Goal: Transaction & Acquisition: Obtain resource

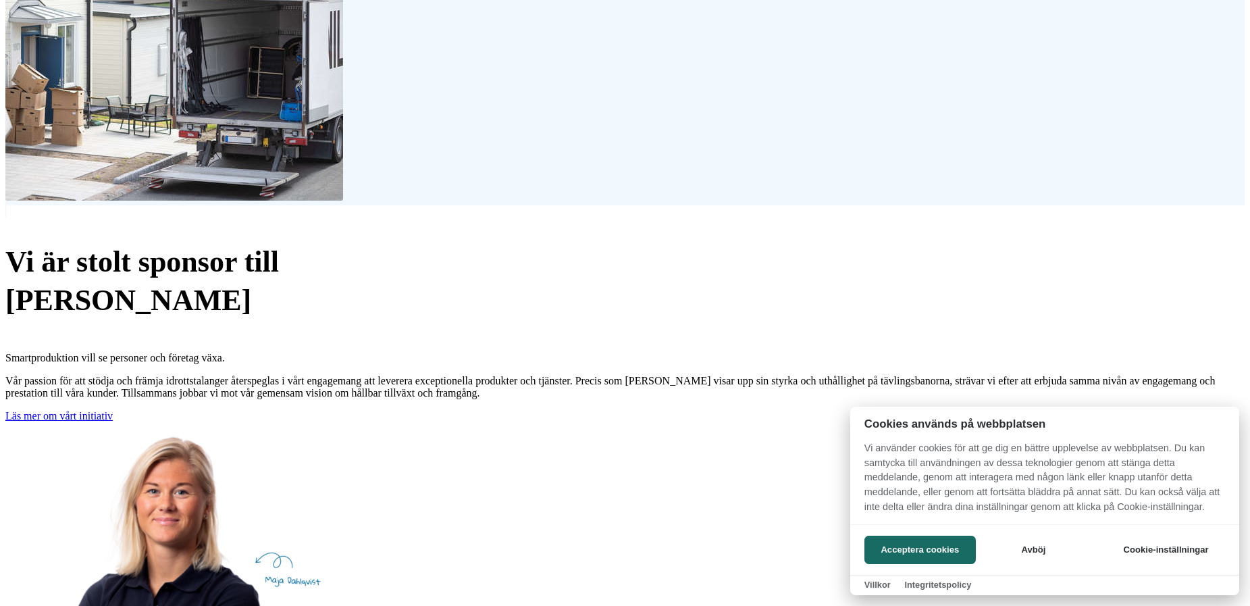
drag, startPoint x: 582, startPoint y: 153, endPoint x: 536, endPoint y: 401, distance: 252.3
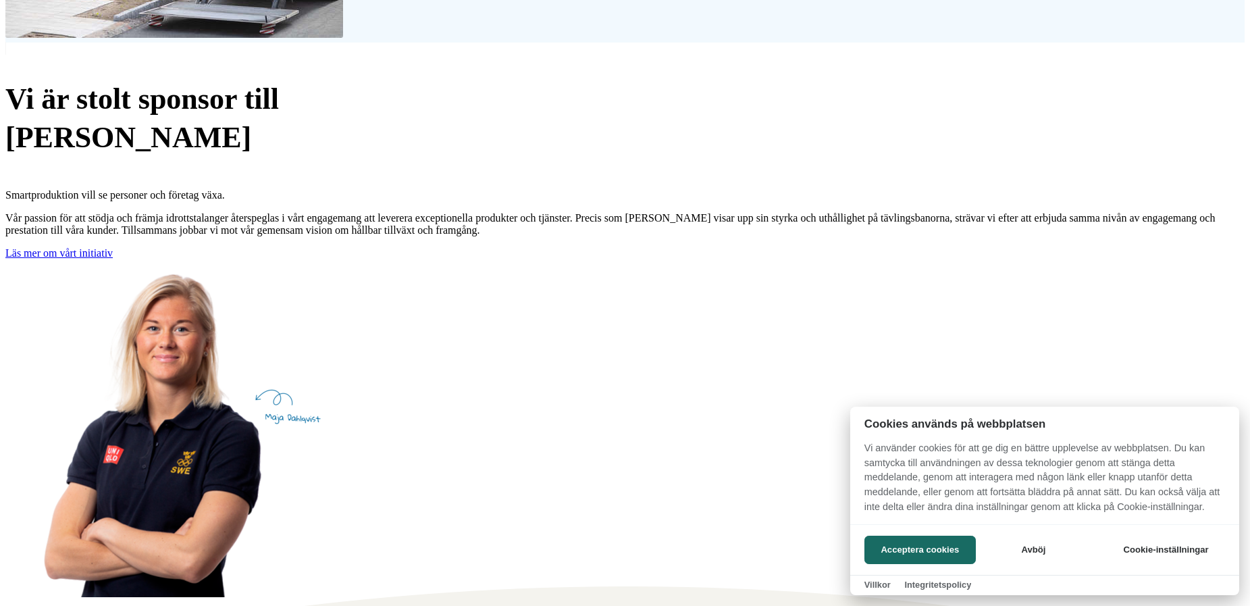
drag, startPoint x: 536, startPoint y: 403, endPoint x: 526, endPoint y: 430, distance: 28.0
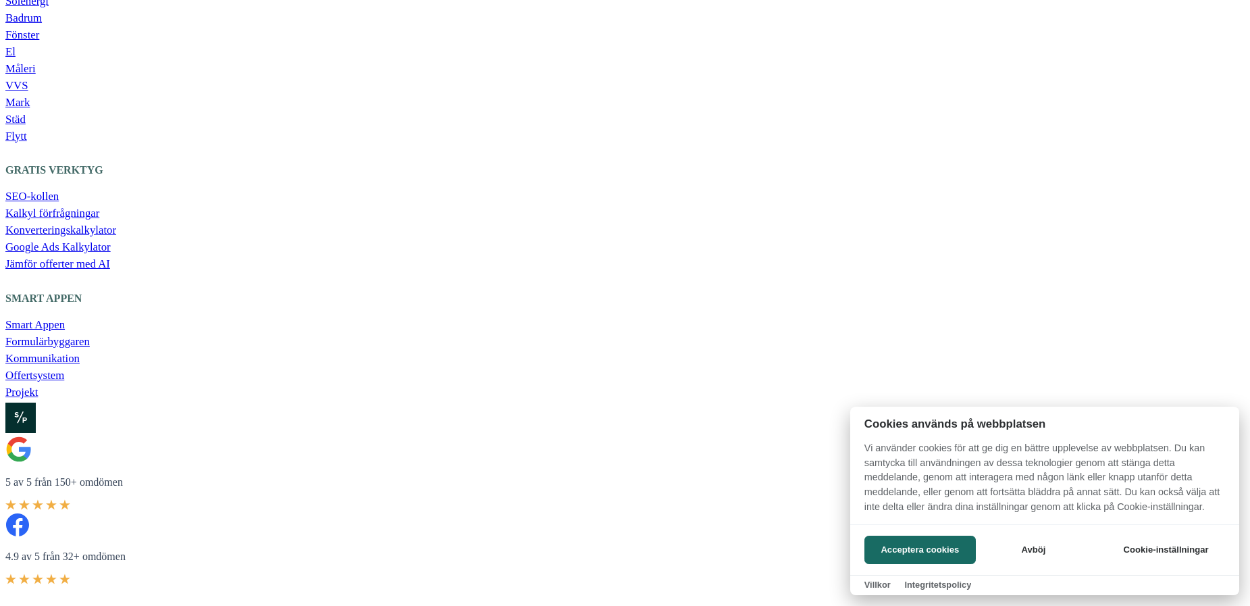
scroll to position [11535, 0]
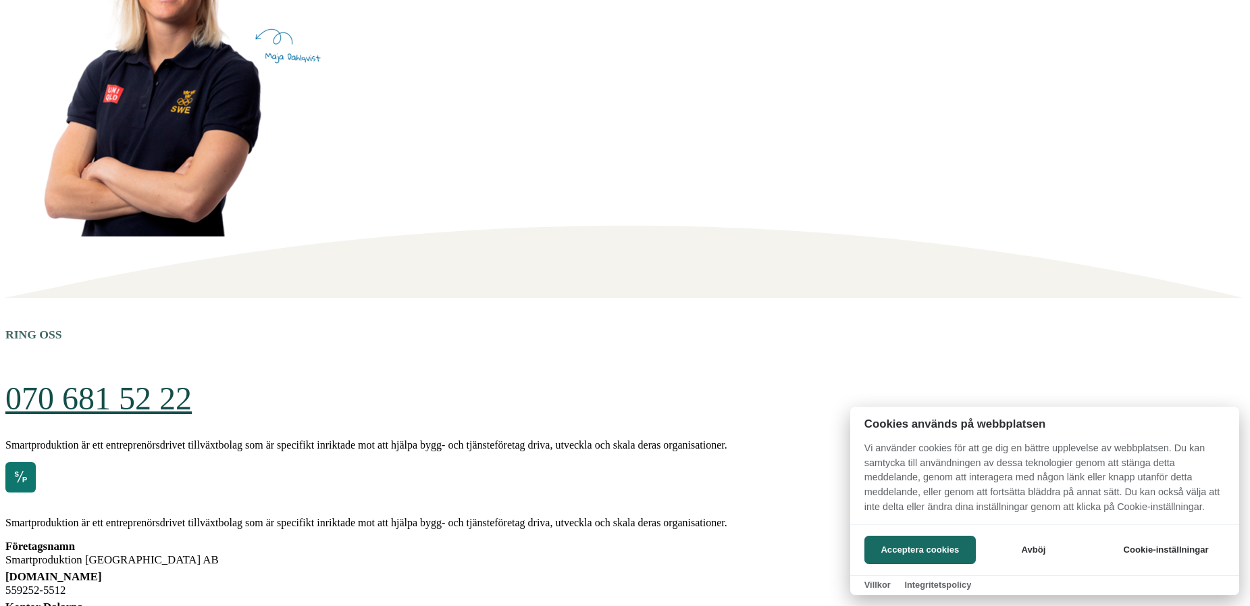
drag, startPoint x: 636, startPoint y: 520, endPoint x: 630, endPoint y: 395, distance: 125.1
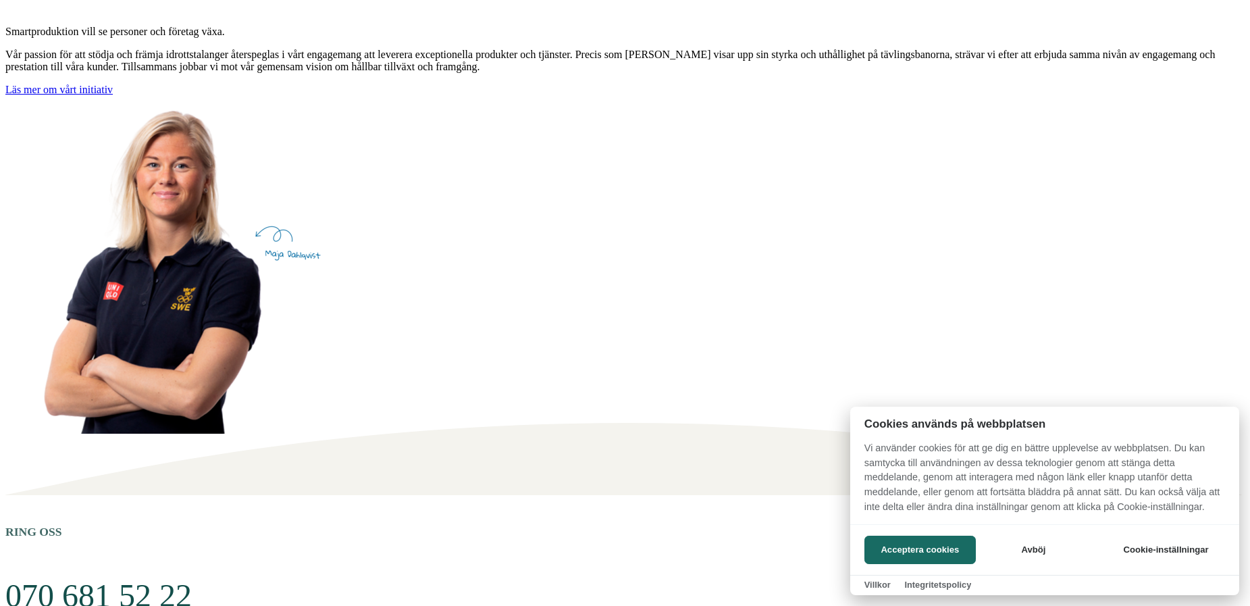
drag, startPoint x: 635, startPoint y: 416, endPoint x: 630, endPoint y: 388, distance: 28.8
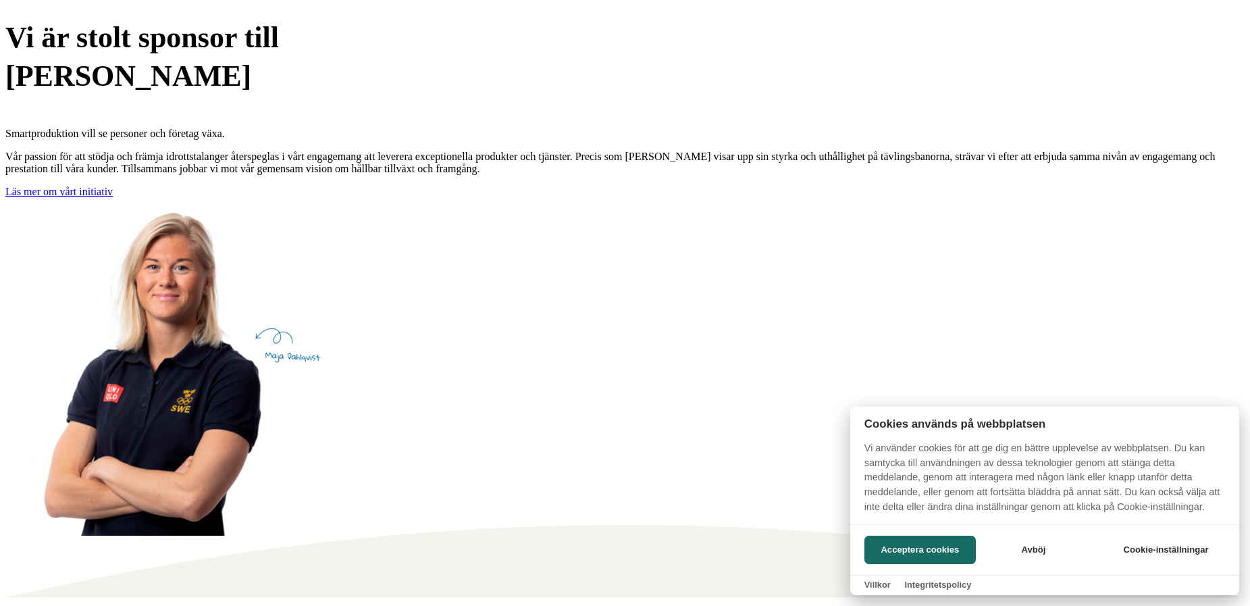
drag, startPoint x: 653, startPoint y: 307, endPoint x: 642, endPoint y: 235, distance: 72.3
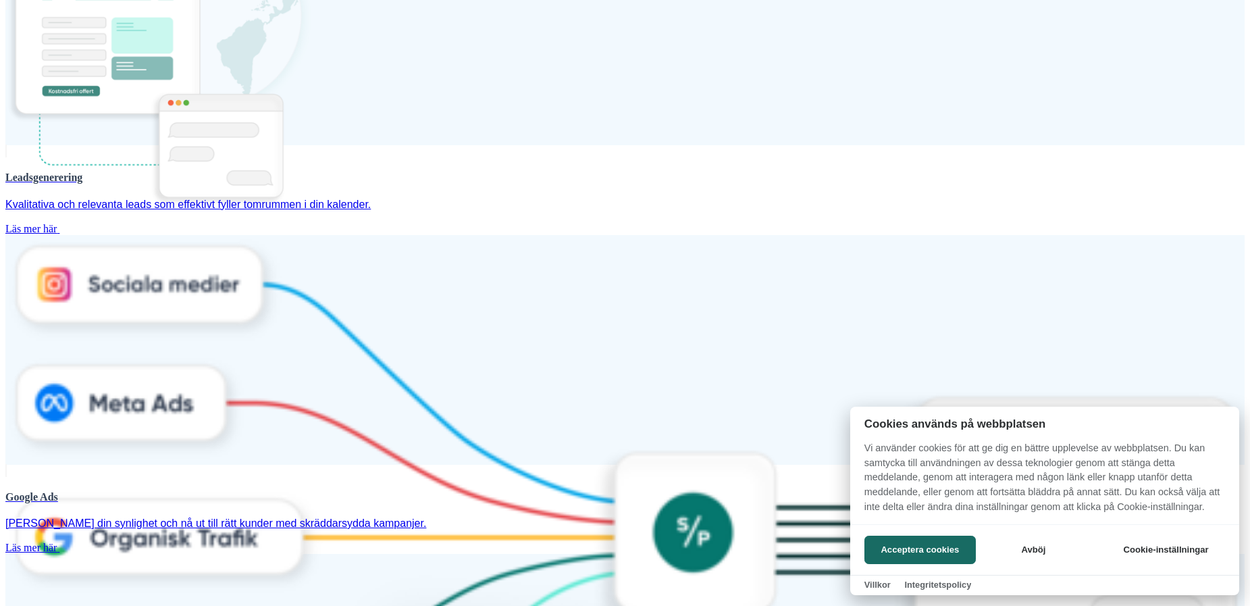
scroll to position [0, 0]
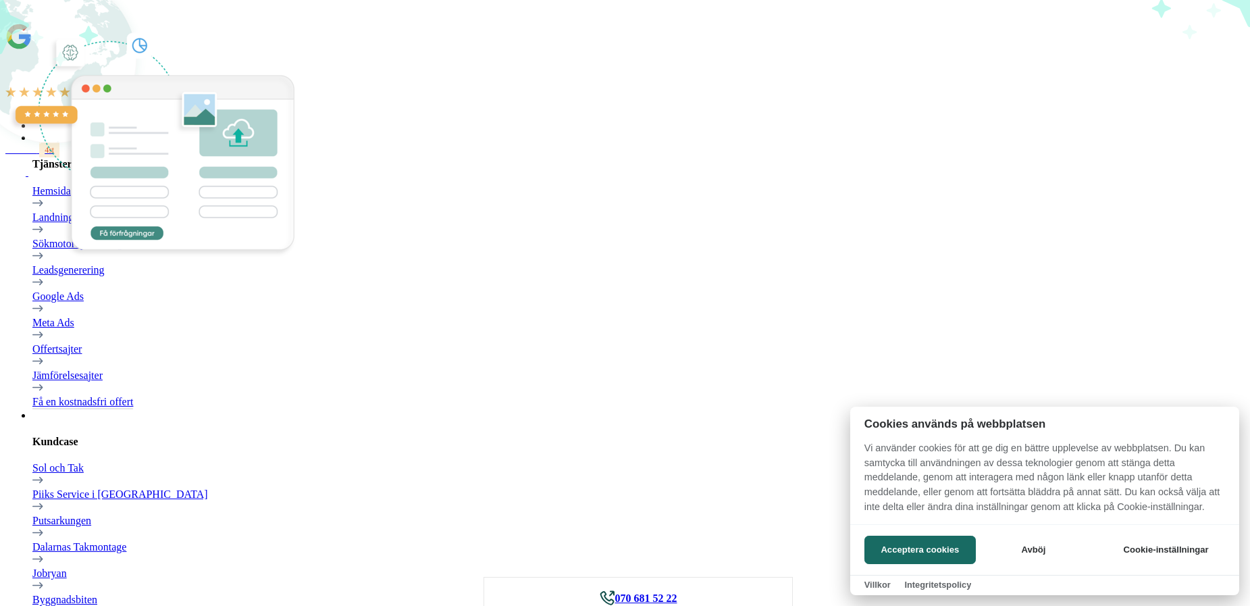
drag, startPoint x: 591, startPoint y: 352, endPoint x: 596, endPoint y: 11, distance: 340.5
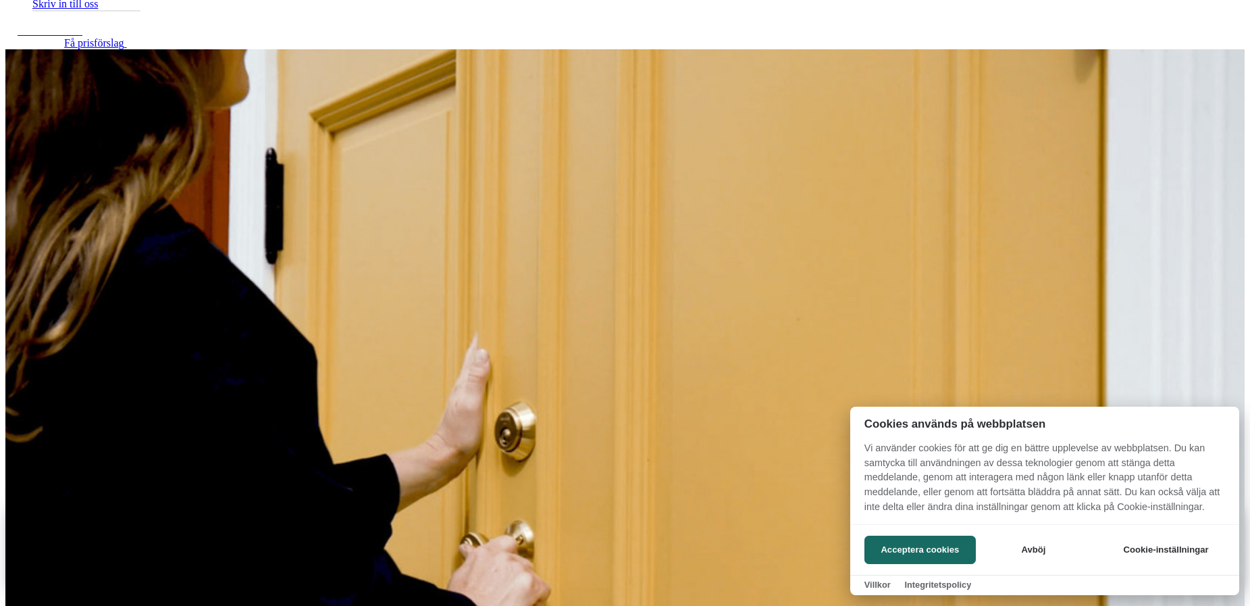
scroll to position [1013, 0]
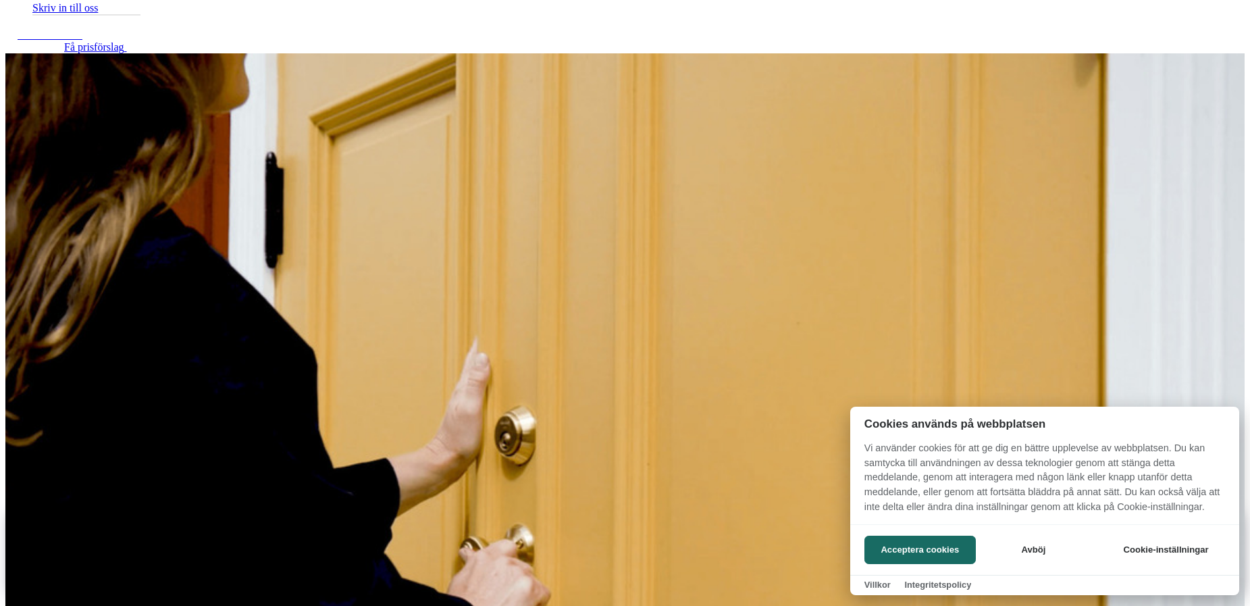
click at [95, 45] on span "Få prisförslag" at bounding box center [93, 46] width 59 height 11
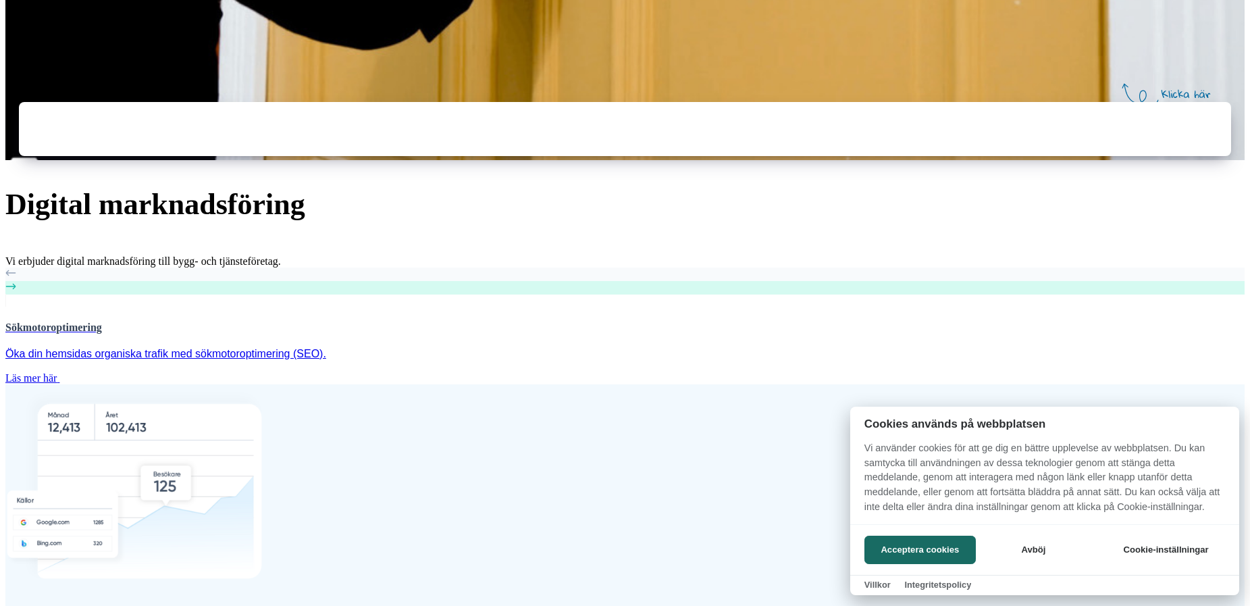
scroll to position [1689, 0]
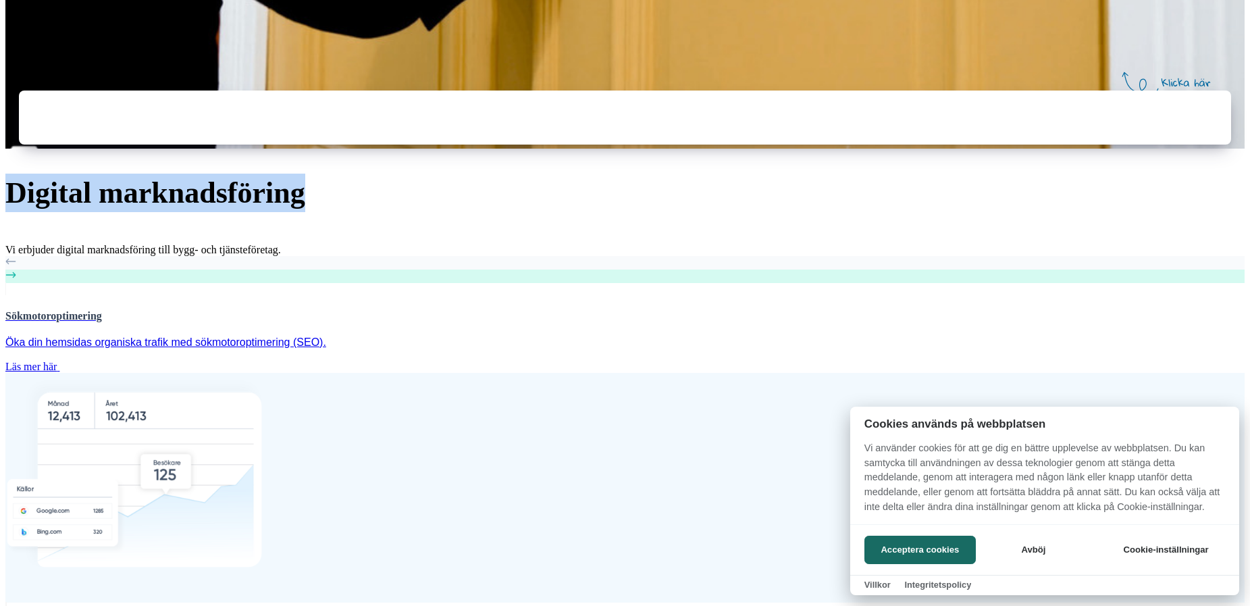
drag, startPoint x: 12, startPoint y: 197, endPoint x: 353, endPoint y: 195, distance: 340.5
click at [353, 195] on h2 "Digital marknadsföring" at bounding box center [625, 197] width 1240 height 46
drag, startPoint x: 353, startPoint y: 195, endPoint x: 338, endPoint y: 199, distance: 15.4
click at [353, 195] on h2 "Digital marknadsföring" at bounding box center [625, 197] width 1240 height 46
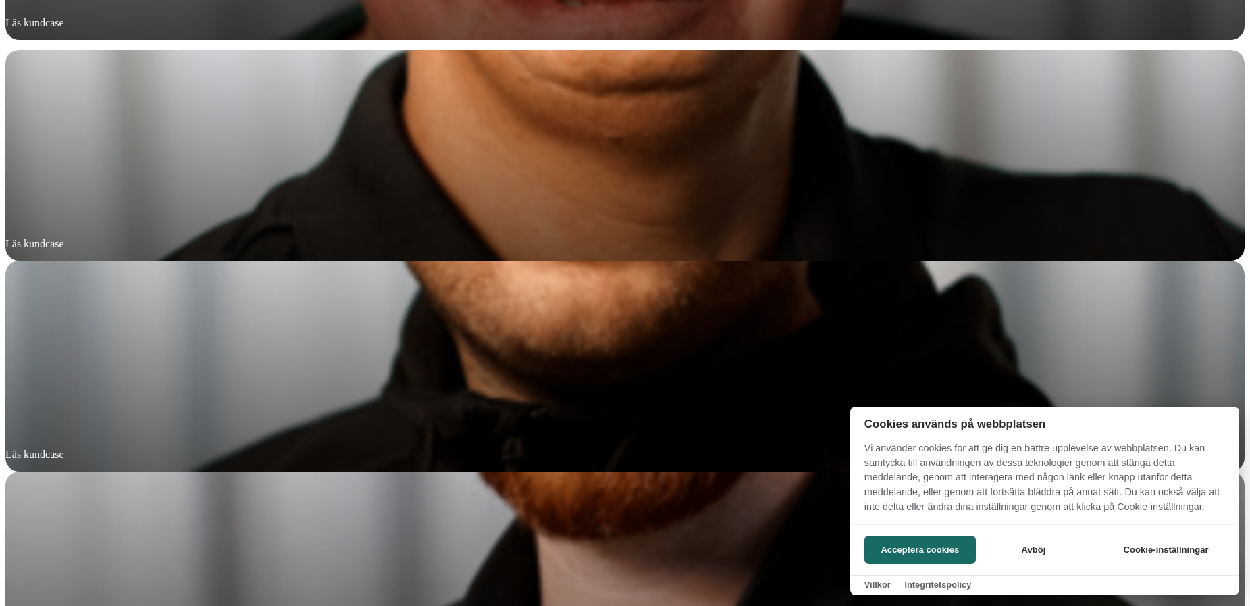
scroll to position [5404, 0]
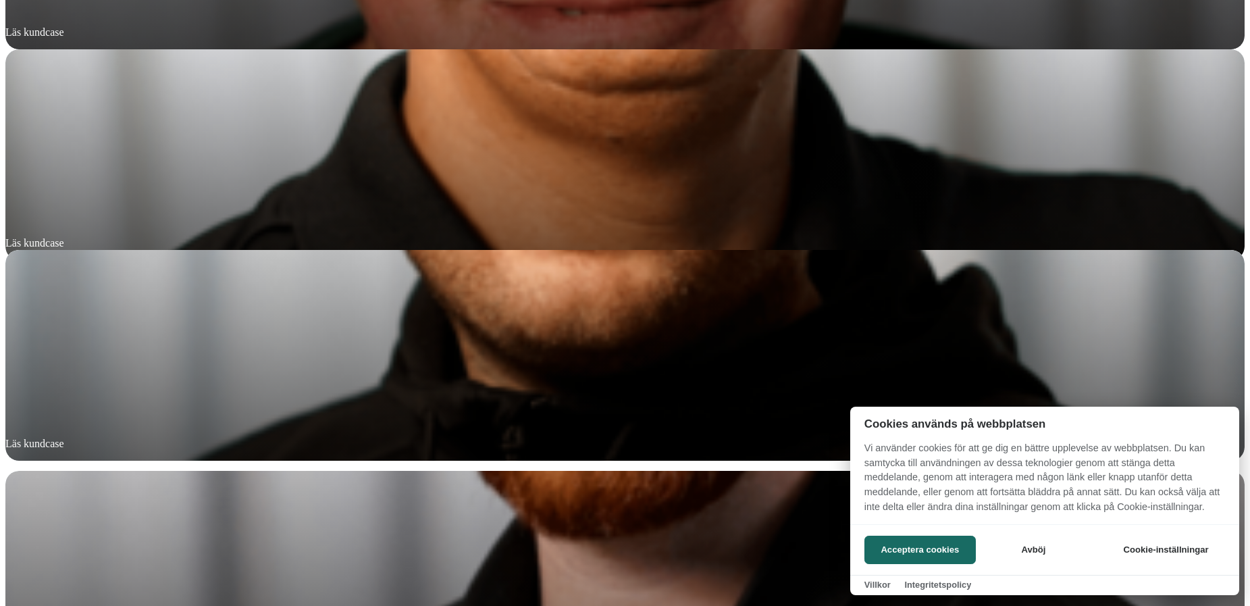
click at [533, 277] on div at bounding box center [625, 355] width 1240 height 211
